Goal: Browse casually: Explore the website without a specific task or goal

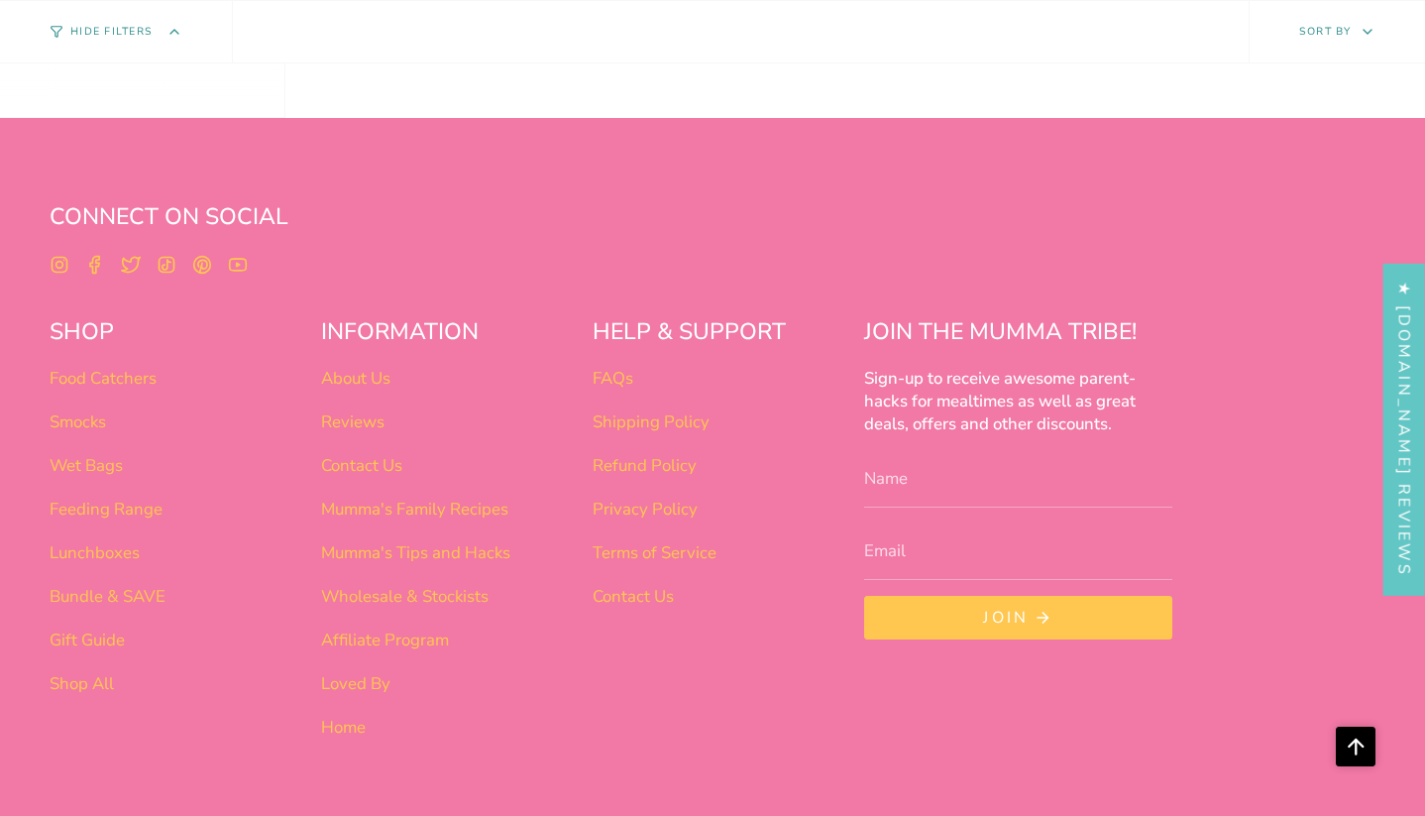
scroll to position [7403, 0]
